Goal: Task Accomplishment & Management: Manage account settings

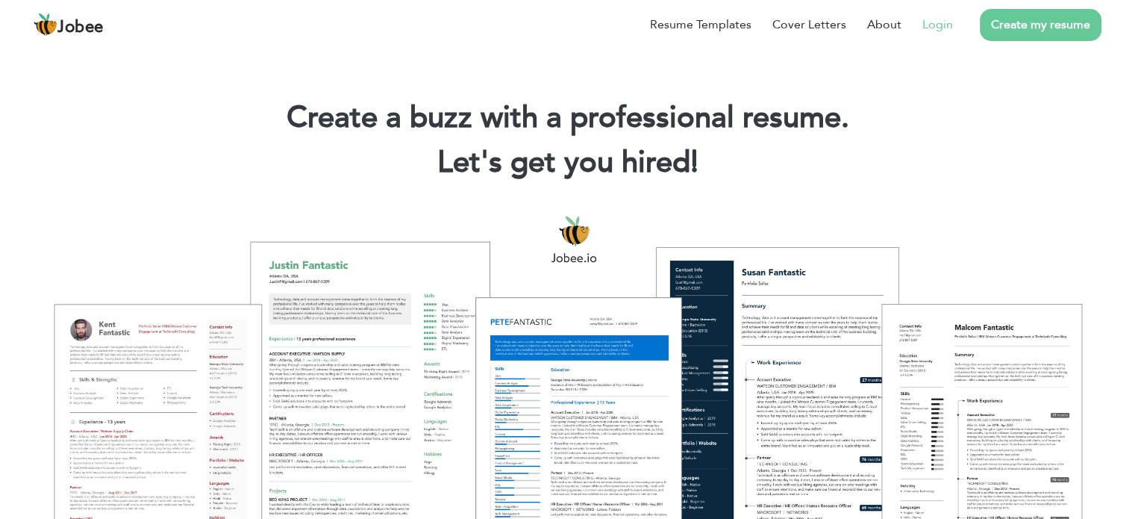
click at [943, 22] on link "Login" at bounding box center [937, 25] width 31 height 18
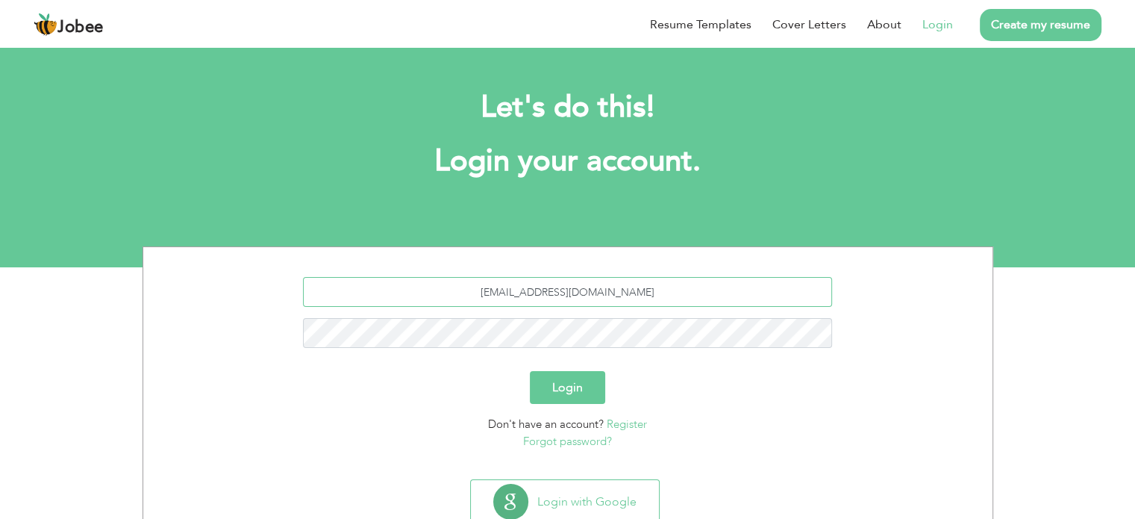
drag, startPoint x: 647, startPoint y: 295, endPoint x: 341, endPoint y: 262, distance: 307.8
click at [341, 262] on section "misbahzahid1989@gmail.com Login Don't have an account? Register Forgot password?" at bounding box center [567, 360] width 827 height 226
type input "saad.yasin11@gmail.com"
click at [582, 394] on button "Login" at bounding box center [567, 387] width 75 height 33
